Goal: Task Accomplishment & Management: Use online tool/utility

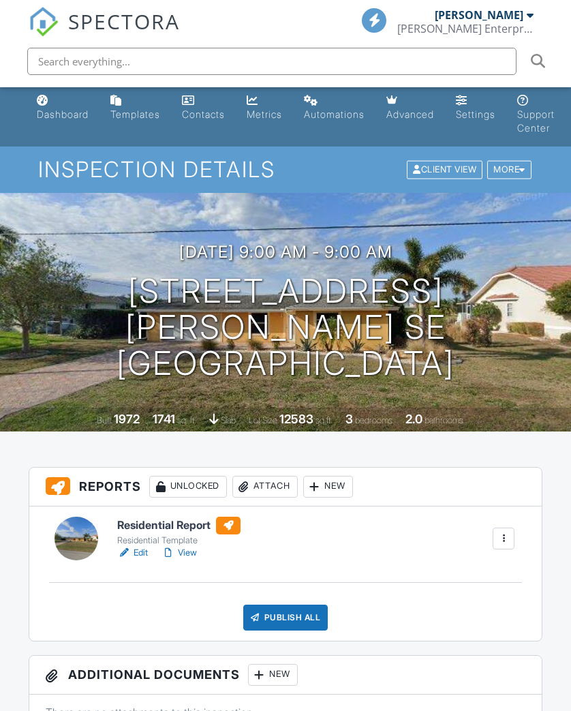
scroll to position [4, 0]
click at [183, 552] on link "View" at bounding box center [179, 553] width 35 height 14
click at [190, 547] on link "View" at bounding box center [179, 553] width 35 height 14
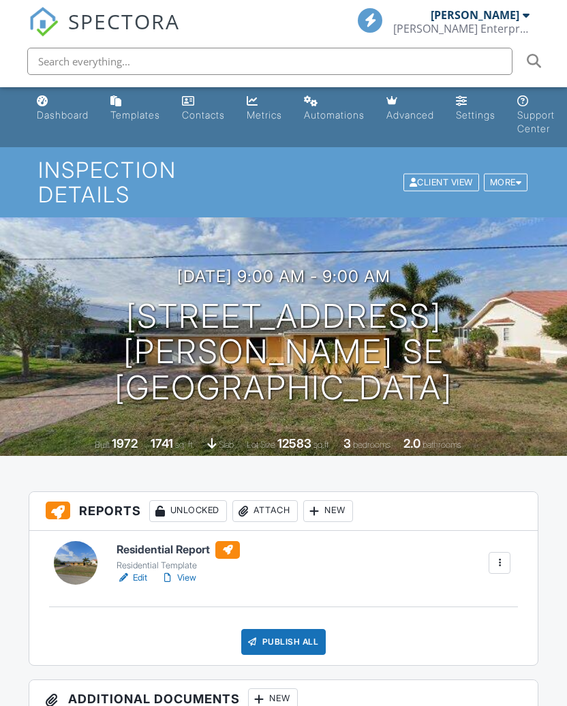
click at [185, 571] on link "View" at bounding box center [178, 578] width 35 height 14
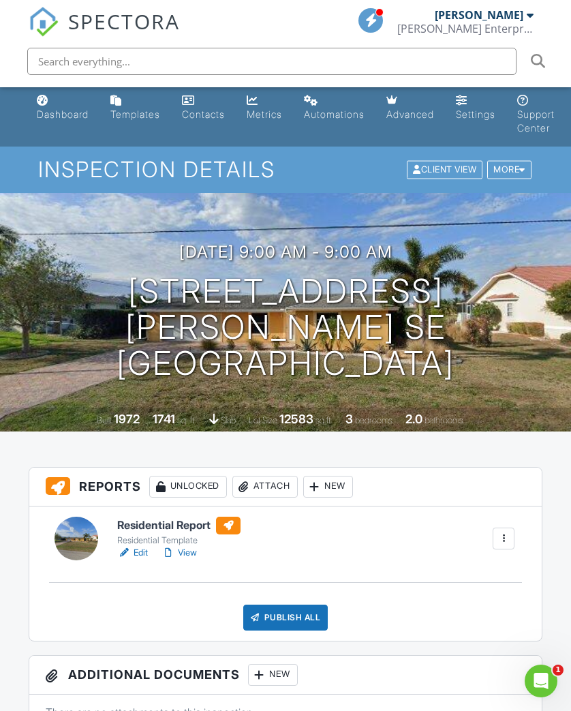
click at [180, 549] on link "View" at bounding box center [179, 553] width 35 height 14
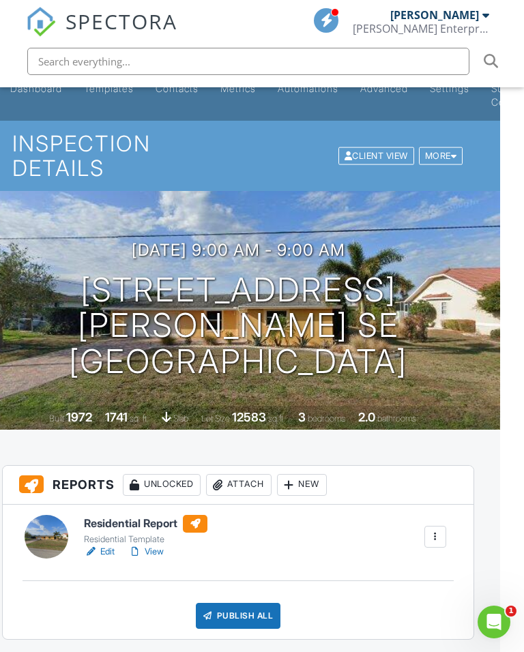
scroll to position [95, 24]
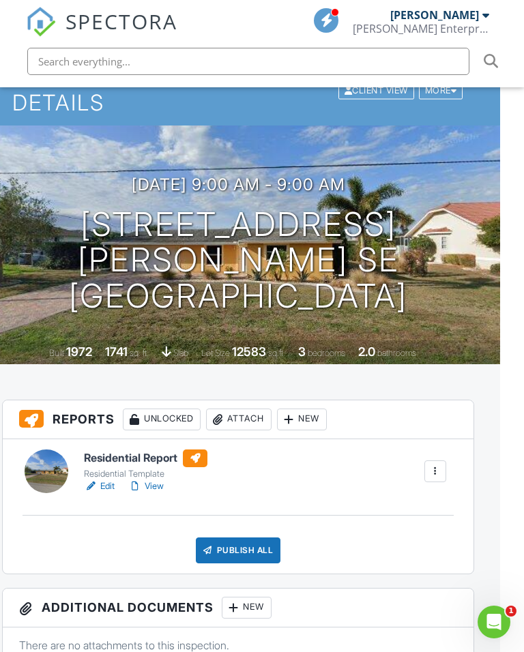
click at [155, 484] on link "View" at bounding box center [145, 486] width 35 height 14
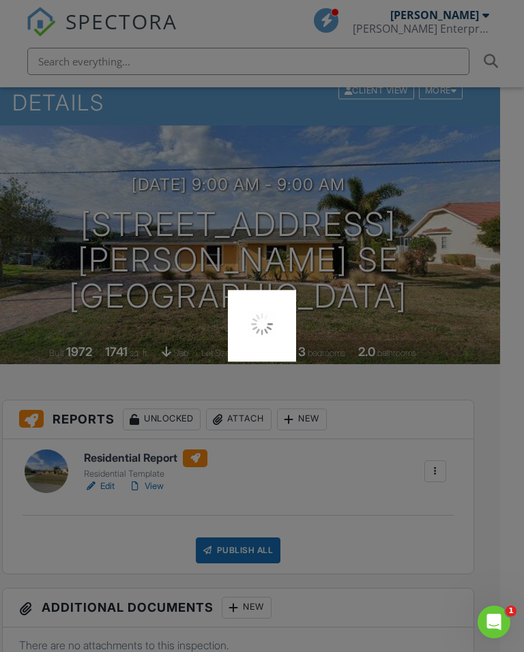
scroll to position [114, 24]
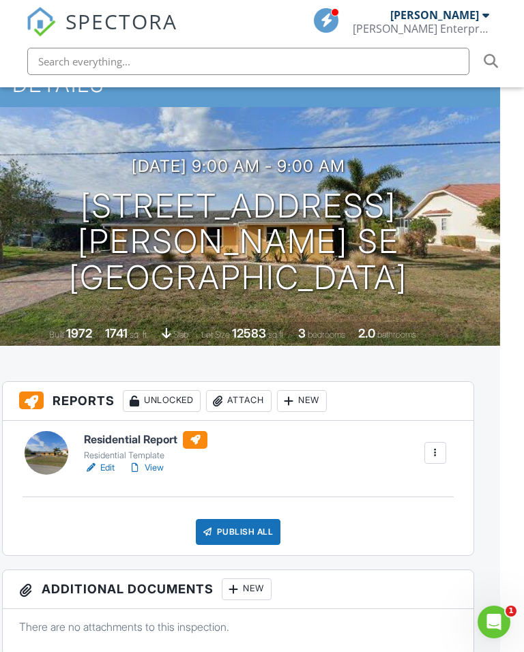
click at [100, 470] on link "Edit" at bounding box center [99, 468] width 31 height 14
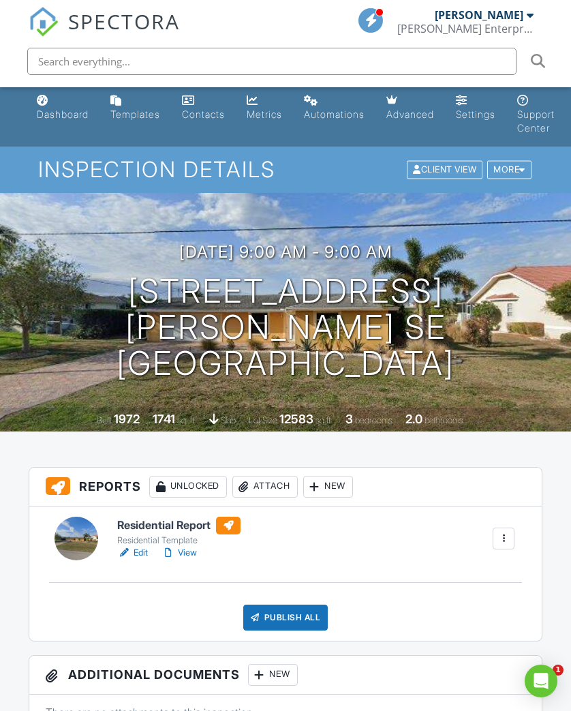
click at [194, 552] on link "View" at bounding box center [179, 553] width 35 height 14
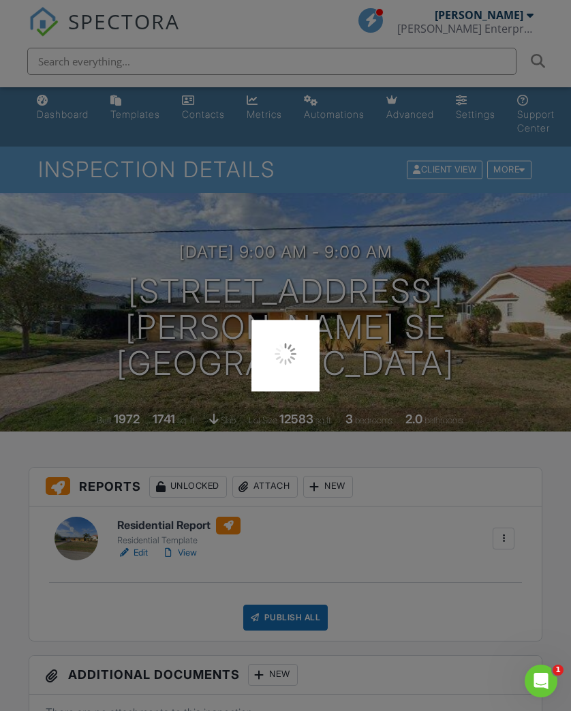
click at [190, 554] on div at bounding box center [285, 355] width 571 height 711
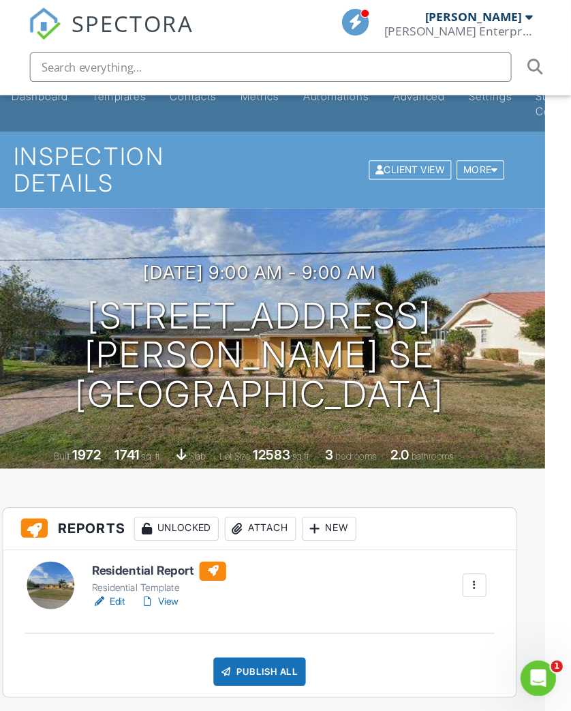
scroll to position [0, 0]
click at [149, 554] on link "View" at bounding box center [145, 552] width 35 height 14
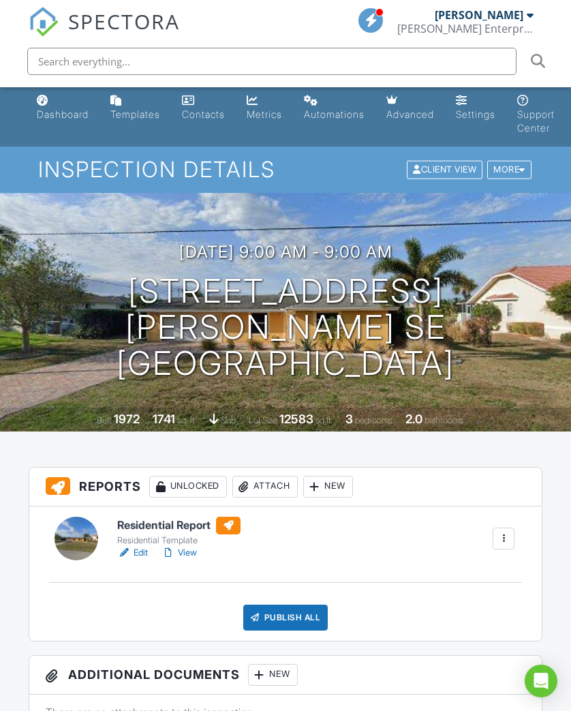
click at [194, 548] on link "View" at bounding box center [179, 553] width 35 height 14
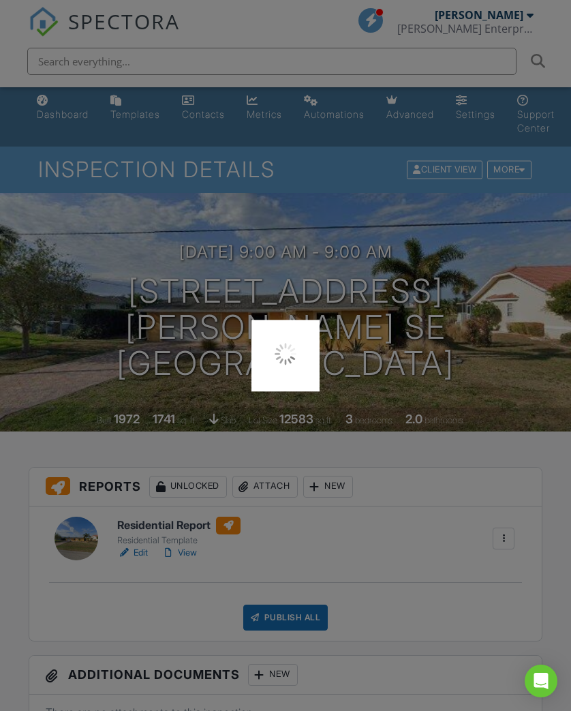
click at [196, 551] on div at bounding box center [285, 355] width 571 height 711
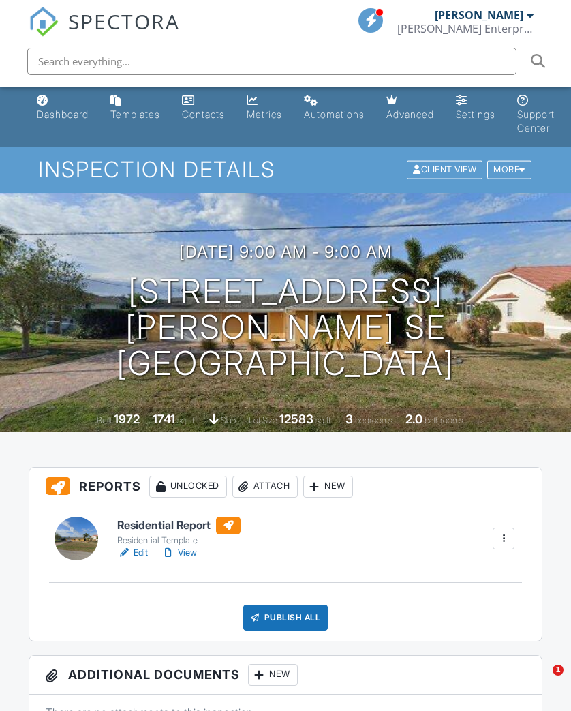
scroll to position [4, 0]
click at [194, 549] on link "View" at bounding box center [179, 553] width 35 height 14
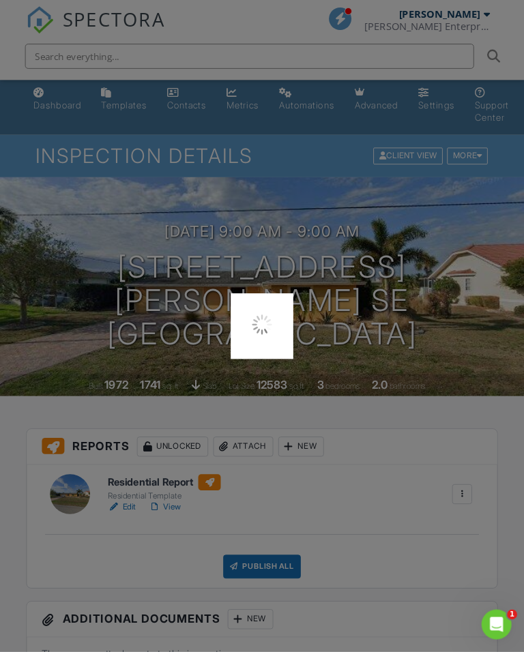
scroll to position [30, 24]
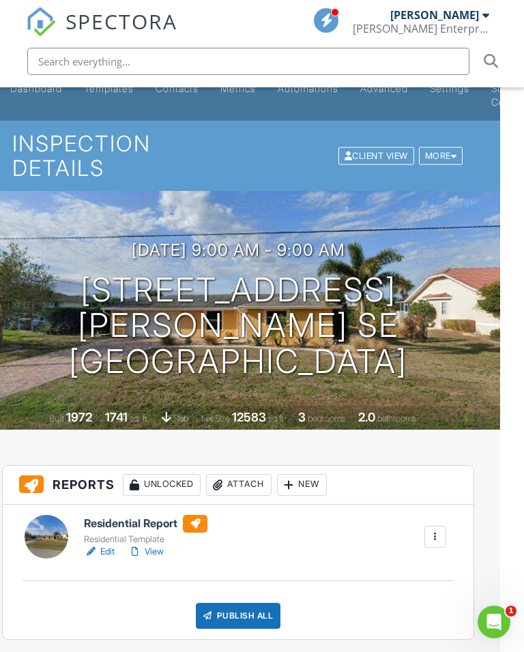
click at [107, 551] on link "Edit" at bounding box center [99, 552] width 31 height 14
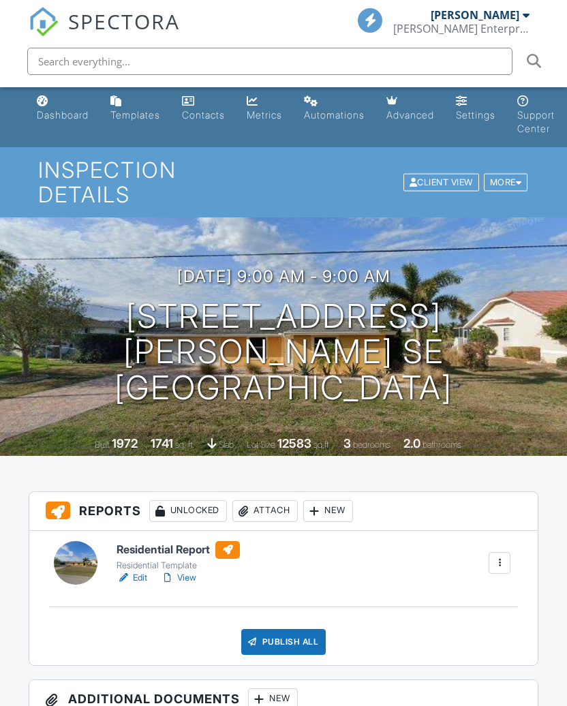
click at [183, 571] on link "View" at bounding box center [178, 578] width 35 height 14
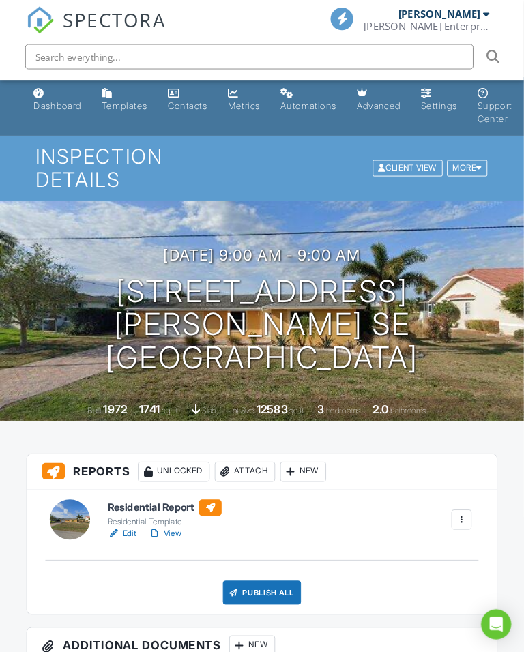
scroll to position [27, 22]
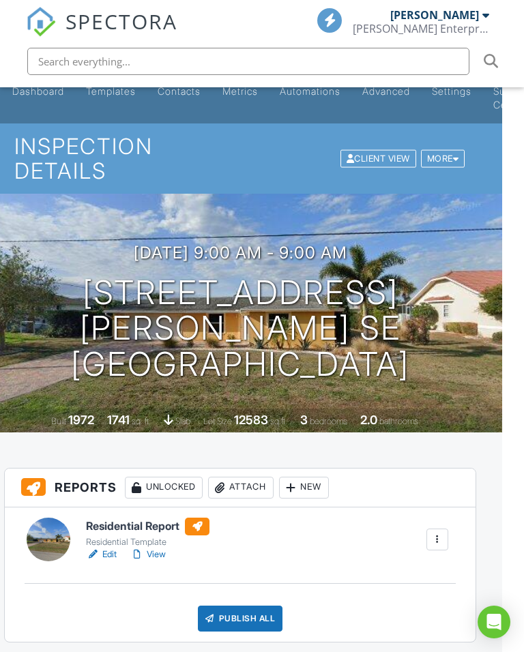
click at [159, 554] on link "View" at bounding box center [147, 554] width 35 height 14
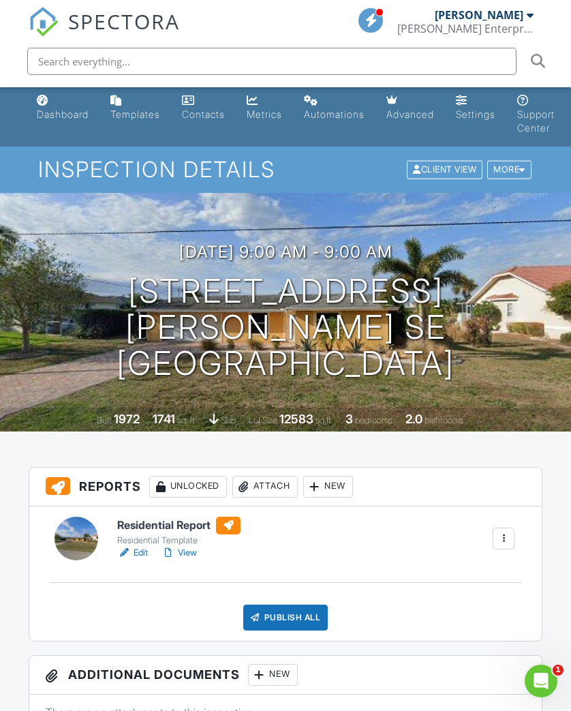
click at [196, 548] on link "View" at bounding box center [179, 553] width 35 height 14
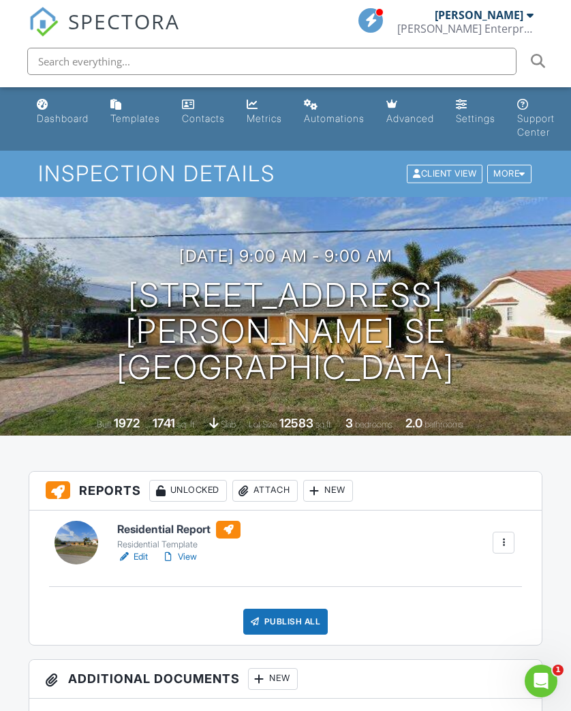
click at [193, 558] on link "View" at bounding box center [179, 557] width 35 height 14
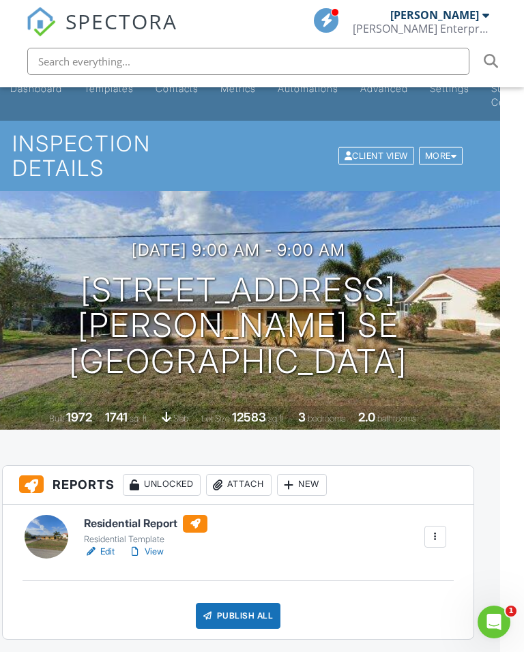
click at [153, 548] on link "View" at bounding box center [145, 552] width 35 height 14
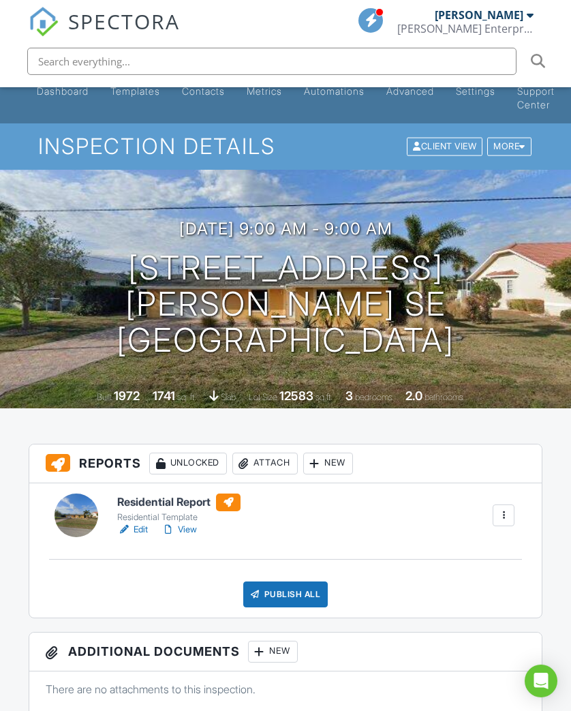
scroll to position [31, 0]
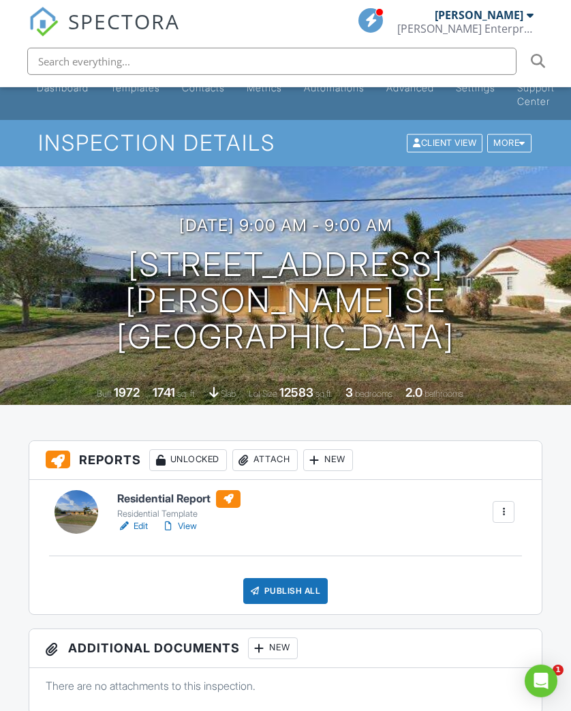
click at [183, 528] on link "View" at bounding box center [179, 526] width 35 height 14
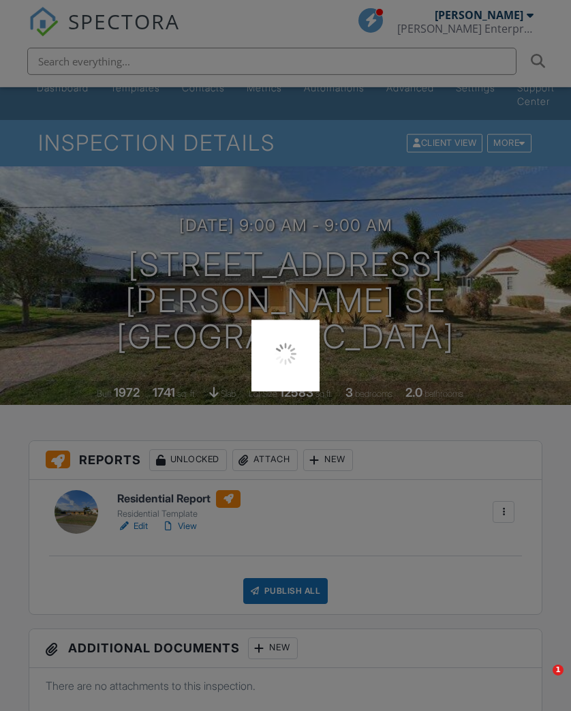
click at [189, 523] on div at bounding box center [285, 355] width 571 height 711
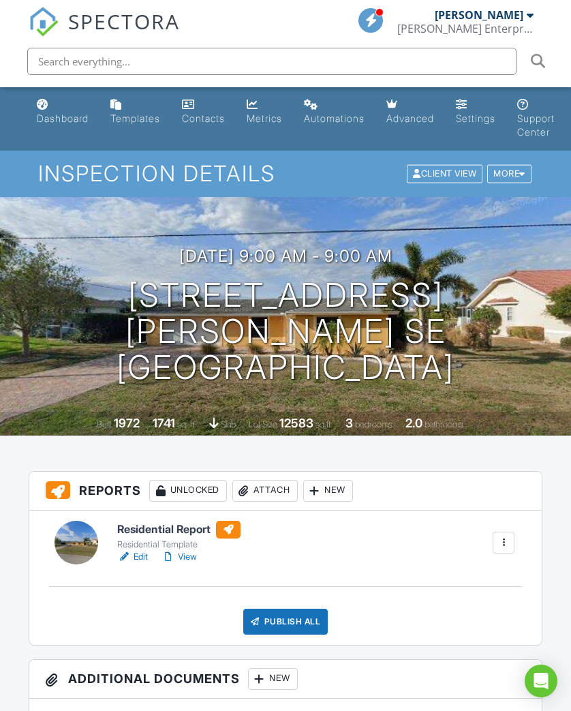
click at [193, 550] on link "View" at bounding box center [179, 557] width 35 height 14
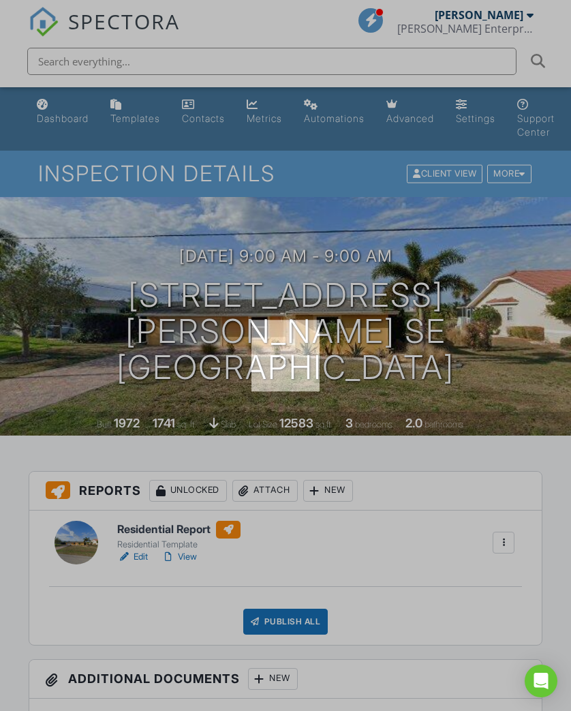
scroll to position [4, 0]
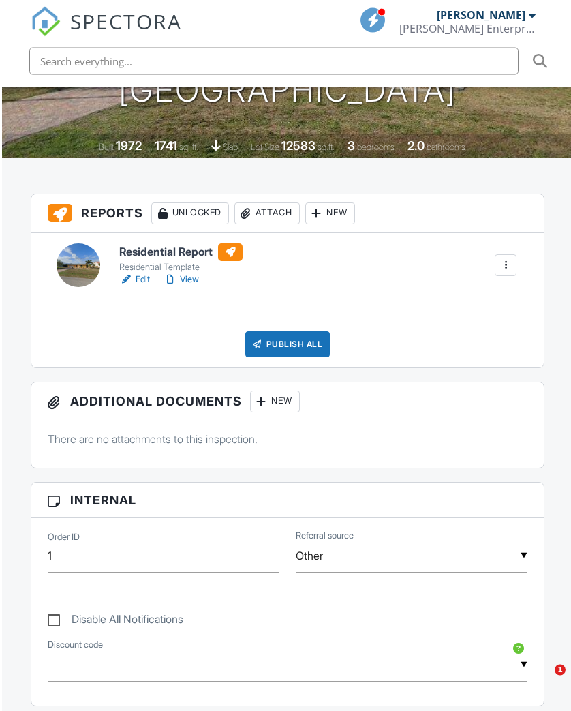
scroll to position [280, 0]
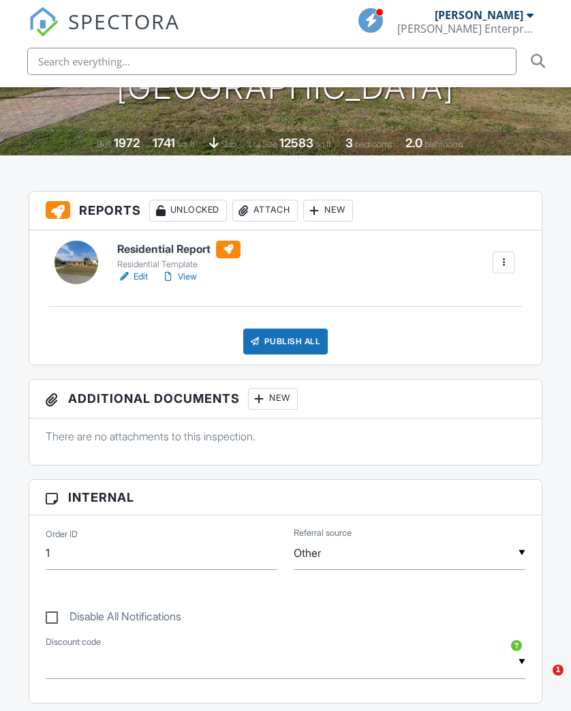
click at [193, 272] on link "View" at bounding box center [179, 277] width 35 height 14
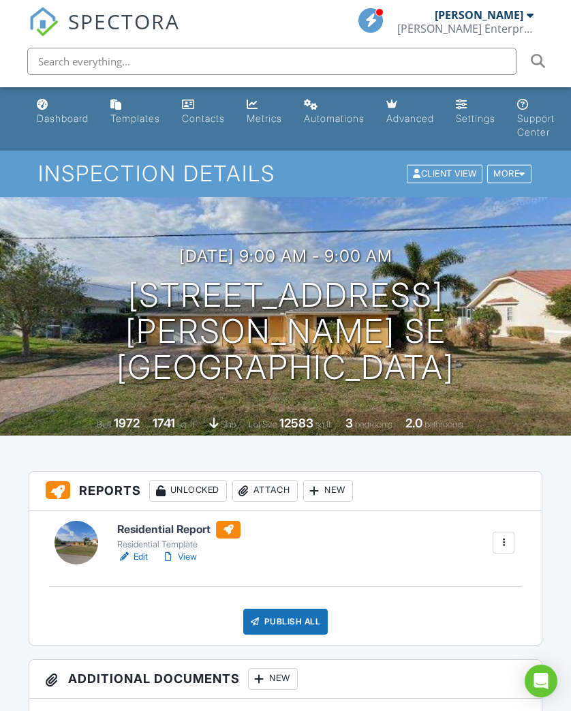
scroll to position [4, 0]
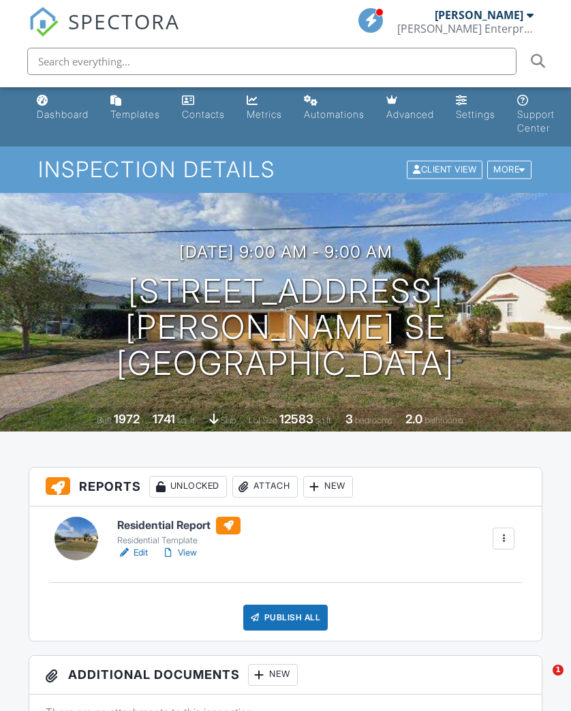
click at [194, 555] on link "View" at bounding box center [179, 553] width 35 height 14
